Goal: Navigation & Orientation: Find specific page/section

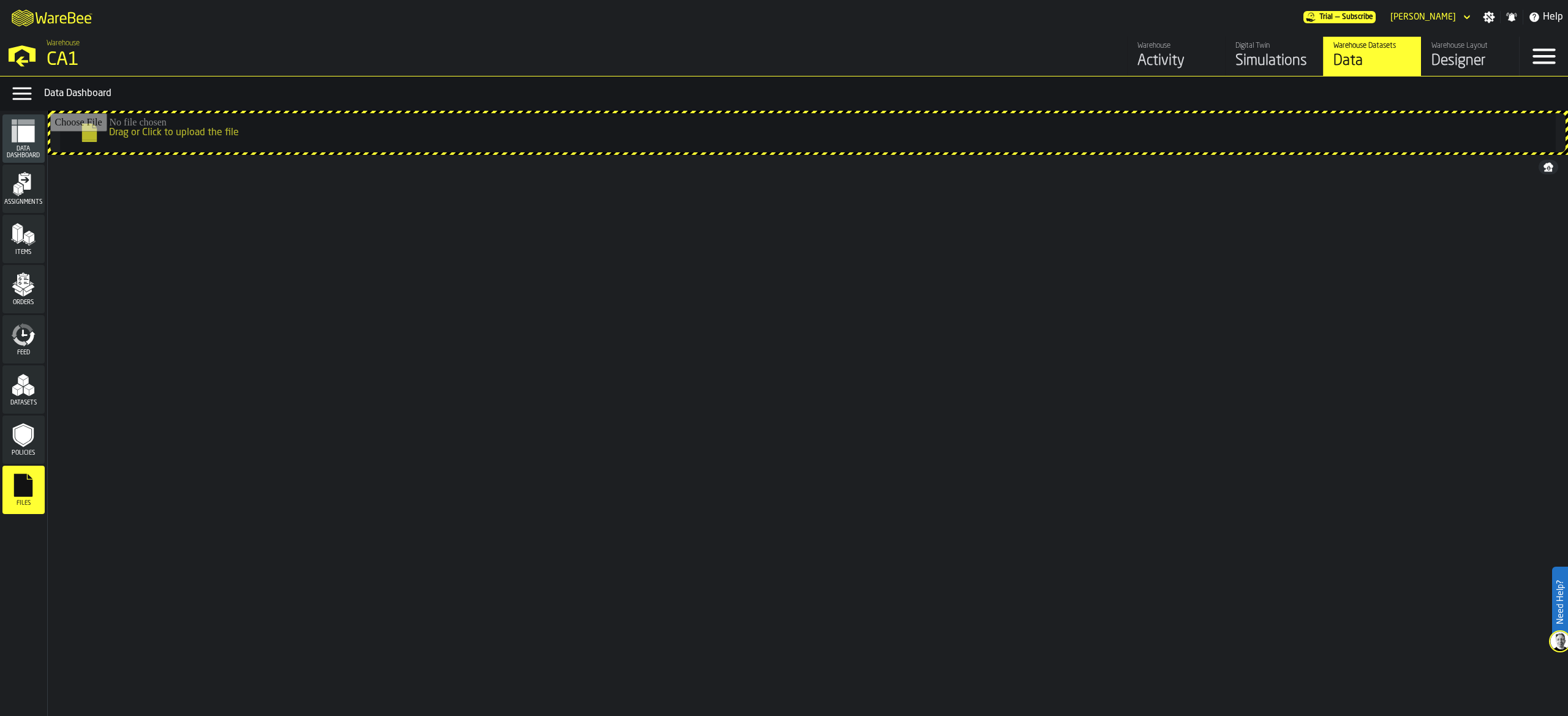
drag, startPoint x: 912, startPoint y: 36, endPoint x: 1029, endPoint y: 1, distance: 122.1
click at [918, 35] on nav "Warehouse CA1 Warehouse Activity Digital Twin Simulations Warehouse Datasets Da…" at bounding box center [784, 55] width 1568 height 42
click at [1434, 14] on div "[PERSON_NAME]" at bounding box center [1423, 16] width 66 height 10
click at [1437, 12] on div "[PERSON_NAME]" at bounding box center [1423, 16] width 66 height 10
click at [86, 16] on icon "M A K I N G W A R E H O U S E S M O R E EF F I C I E N T" at bounding box center [52, 17] width 91 height 24
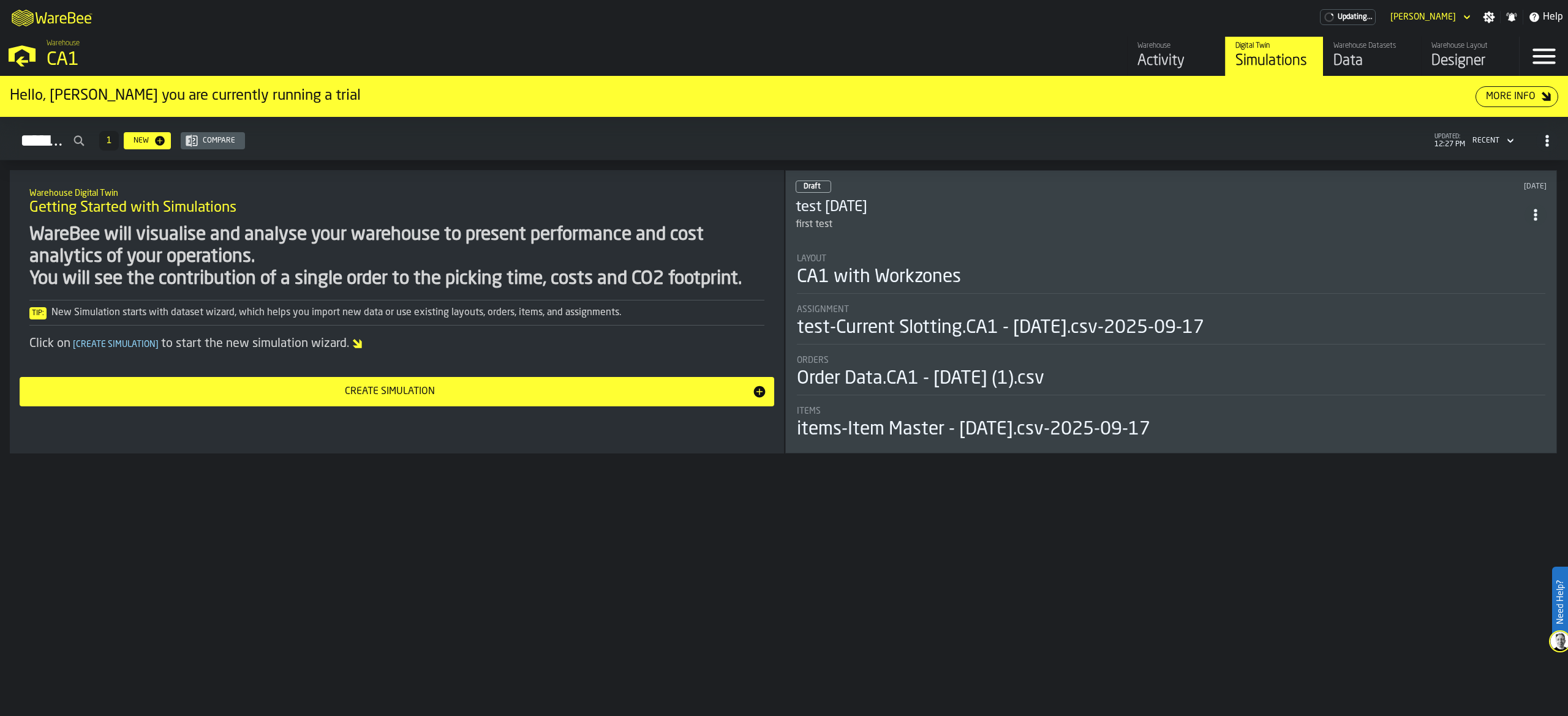
click at [1467, 11] on icon "header" at bounding box center [1467, 16] width 12 height 15
click at [1488, 16] on icon "button-toggle-Settings" at bounding box center [1488, 17] width 12 height 12
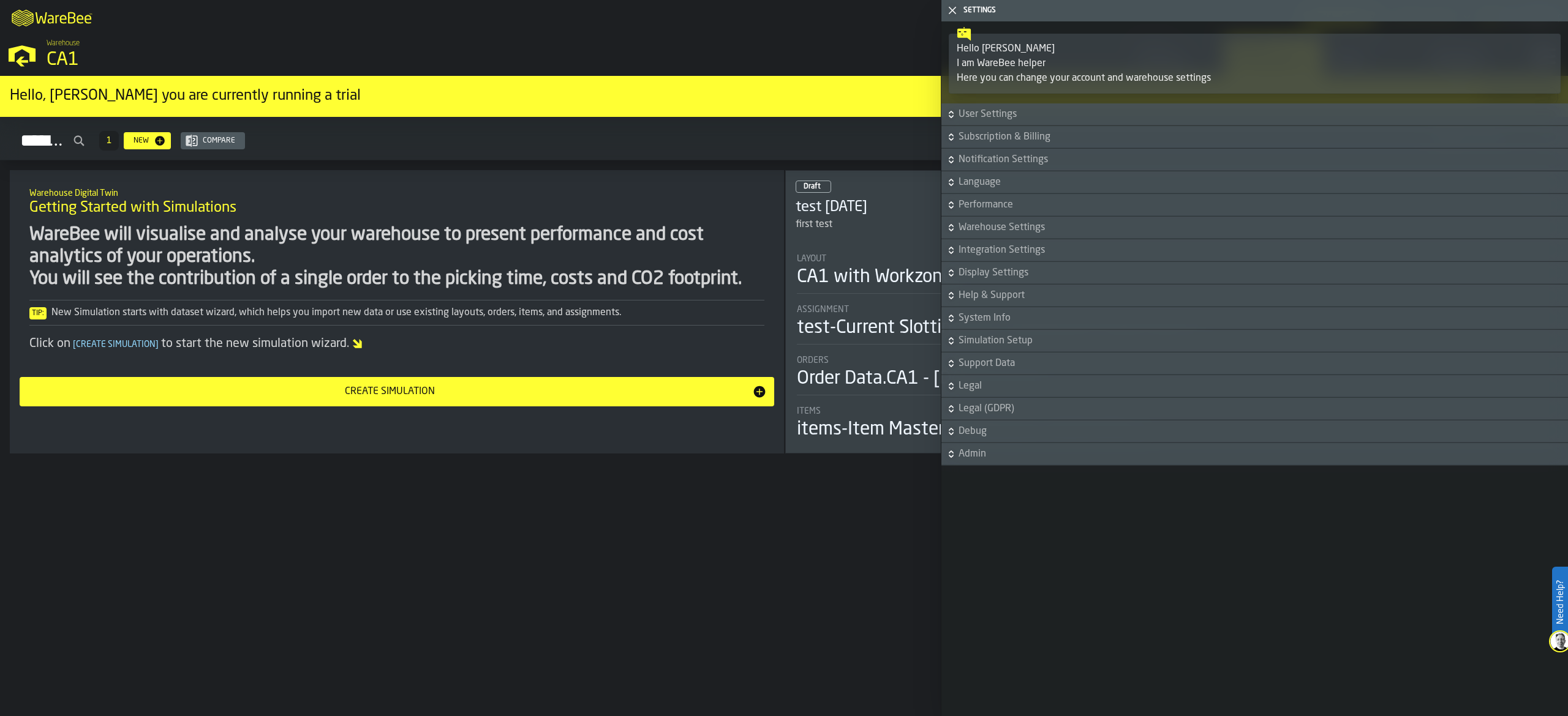
click at [707, 45] on div "Warehouse CA1" at bounding box center [398, 55] width 713 height 42
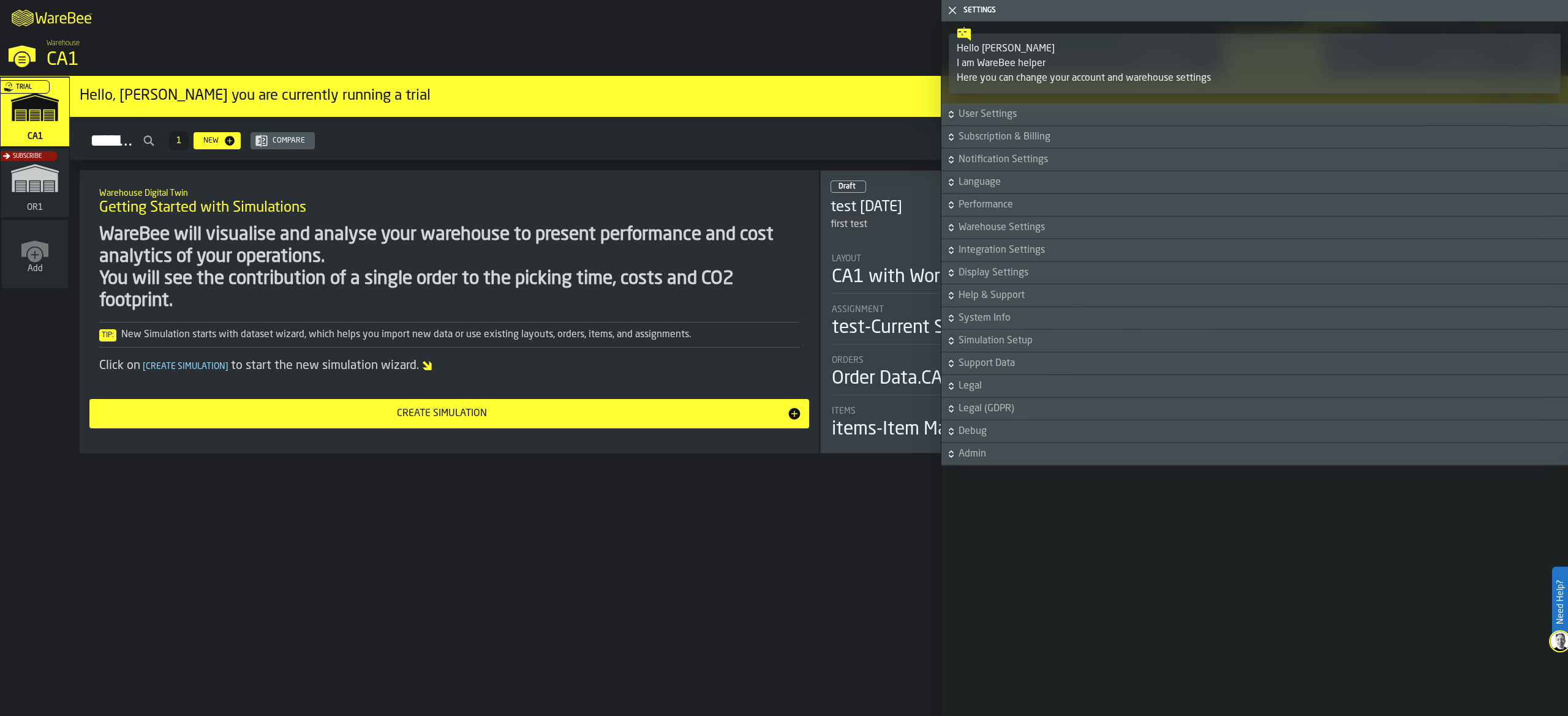
drag, startPoint x: 530, startPoint y: 543, endPoint x: 527, endPoint y: 538, distance: 5.8
click at [530, 546] on div "Hello, [PERSON_NAME] you are currently running a trial More Info Simulations 1 …" at bounding box center [819, 397] width 1498 height 640
drag, startPoint x: 7, startPoint y: 164, endPoint x: 15, endPoint y: 163, distance: 8.1
click at [7, 163] on div "Subscribe" at bounding box center [32, 187] width 68 height 71
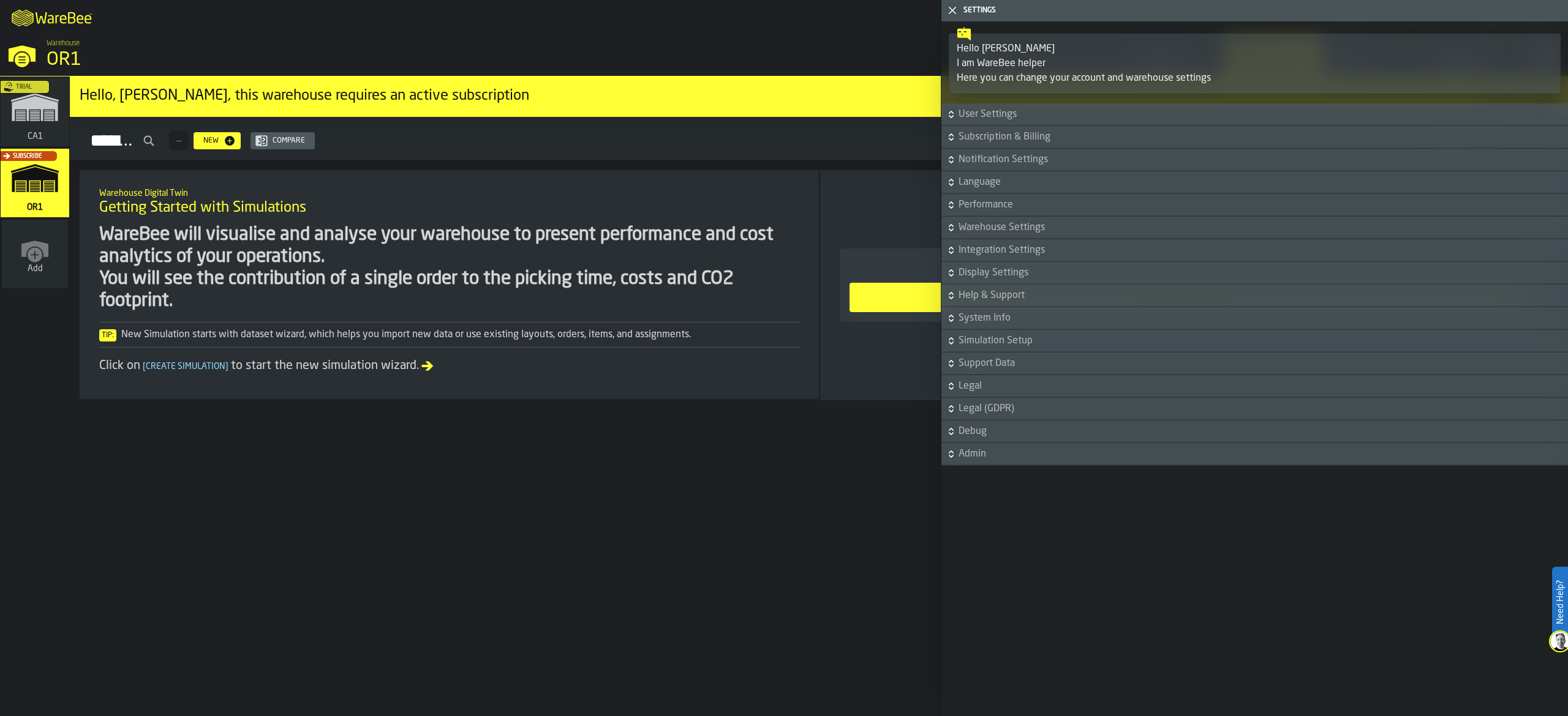
click at [953, 4] on icon "button-toggle-Close me" at bounding box center [952, 10] width 15 height 15
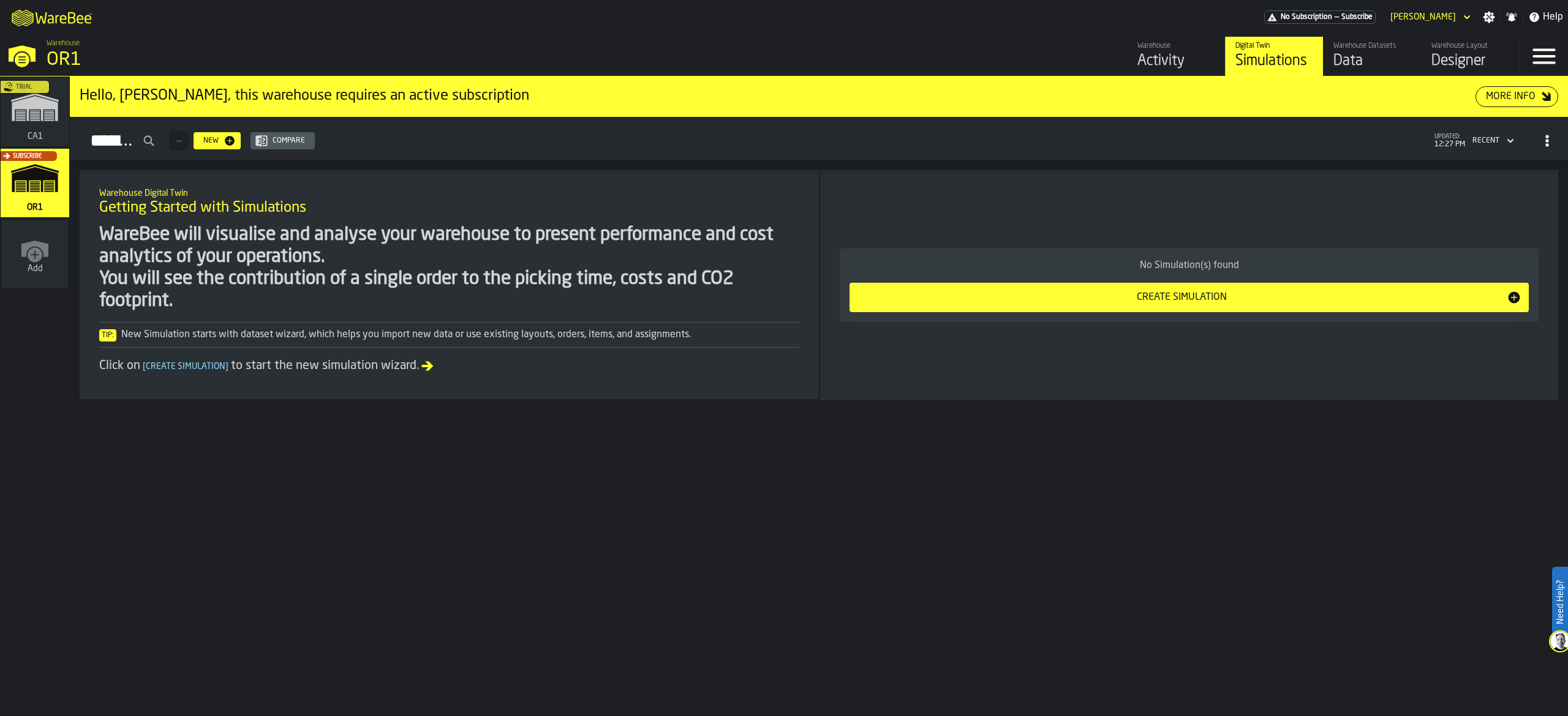
click at [1456, 61] on div "Designer" at bounding box center [1470, 61] width 78 height 20
